Goal: Check status

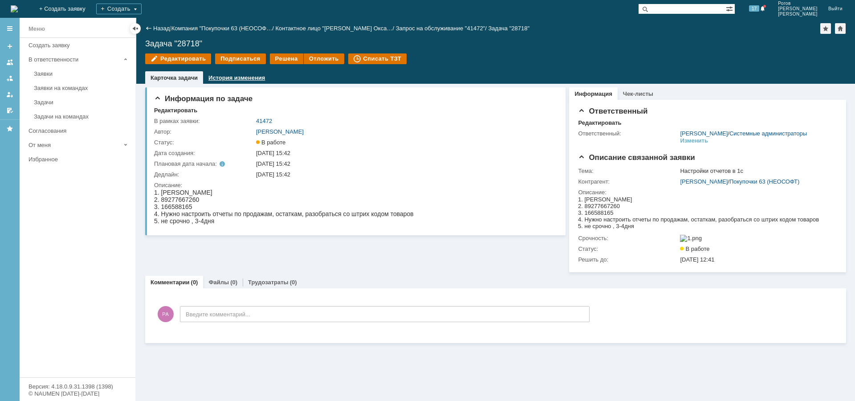
click at [241, 77] on link "История изменения" at bounding box center [236, 77] width 57 height 7
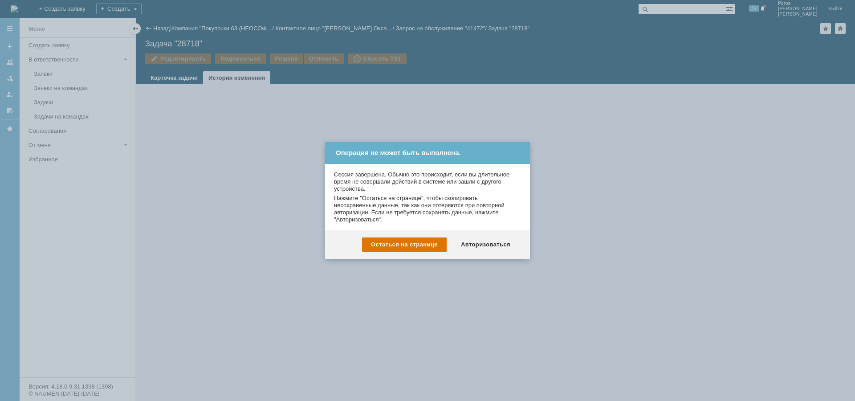
click at [496, 238] on div "Авторизоваться" at bounding box center [485, 244] width 67 height 14
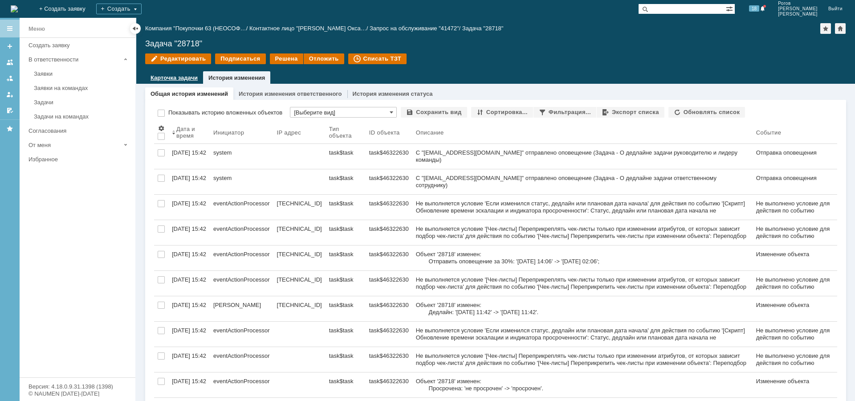
click at [166, 78] on link "Карточка задачи" at bounding box center [173, 77] width 47 height 7
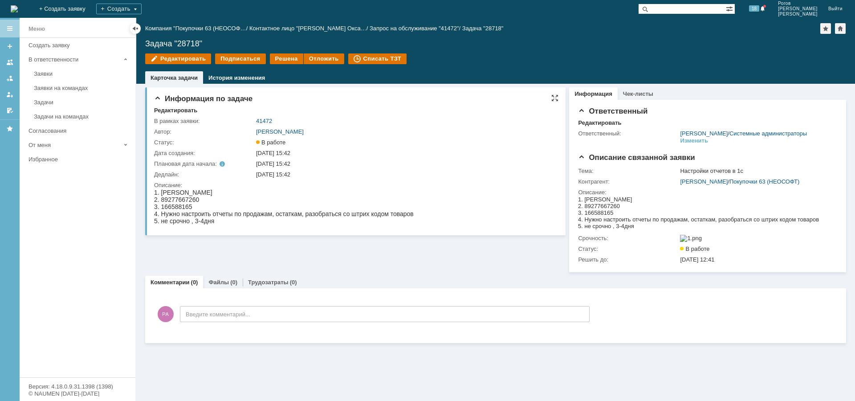
click at [263, 176] on div "03.09.2025 15:42" at bounding box center [404, 174] width 296 height 7
drag, startPoint x: 255, startPoint y: 173, endPoint x: 310, endPoint y: 177, distance: 55.7
click at [310, 176] on td "03.09.2025 15:42" at bounding box center [404, 174] width 300 height 11
drag, startPoint x: 433, startPoint y: 213, endPoint x: 439, endPoint y: 209, distance: 7.8
click at [433, 212] on html "1. Ермакова Оксана Геннадьевна 2. 89277667260 3. 166588165 4. Нужно настроить о…" at bounding box center [354, 207] width 400 height 36
